Goal: Check status: Check status

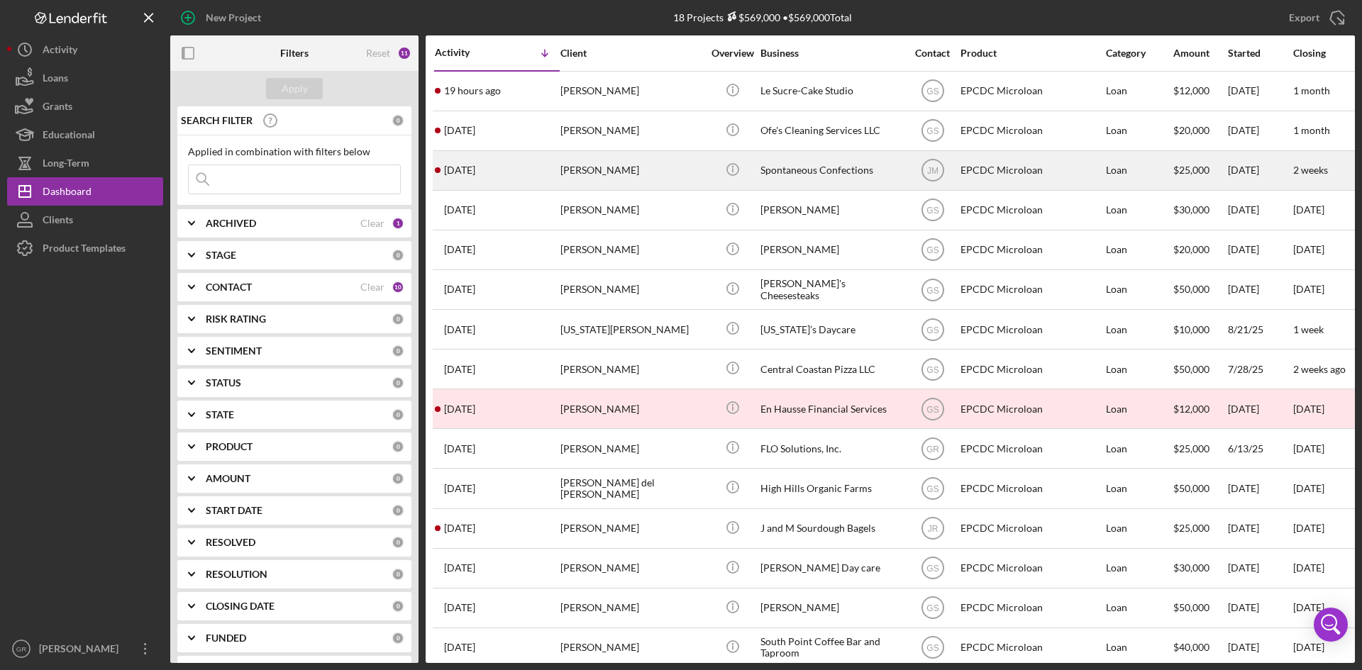
click at [812, 180] on div "Spontaneous Confections" at bounding box center [832, 171] width 142 height 38
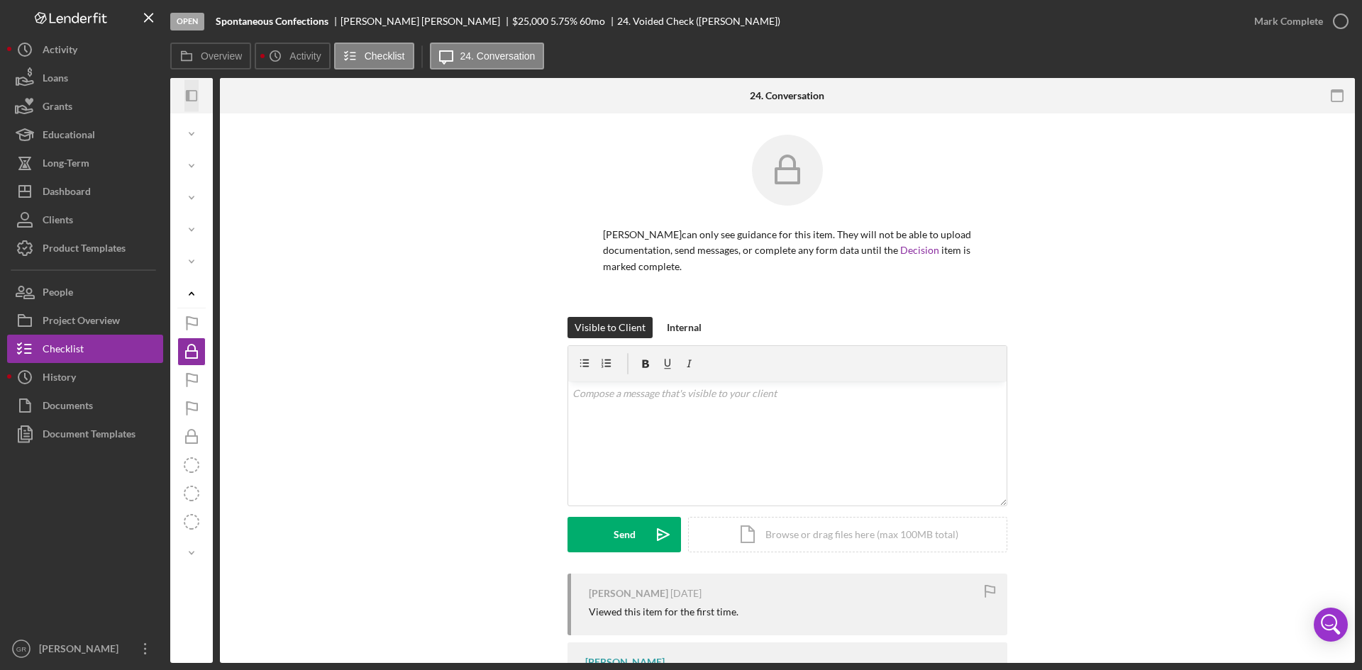
click at [193, 94] on icon "Icon/Panel Side Expand" at bounding box center [192, 96] width 32 height 32
